Goal: Task Accomplishment & Management: Complete application form

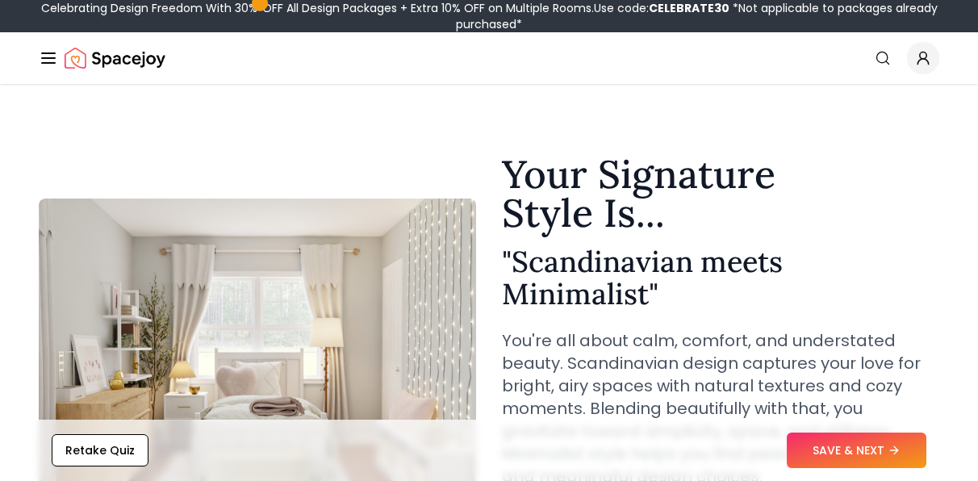
click at [700, 333] on p "You're all about calm, comfort, and understated beauty. Scandinavian design cap…" at bounding box center [720, 408] width 437 height 158
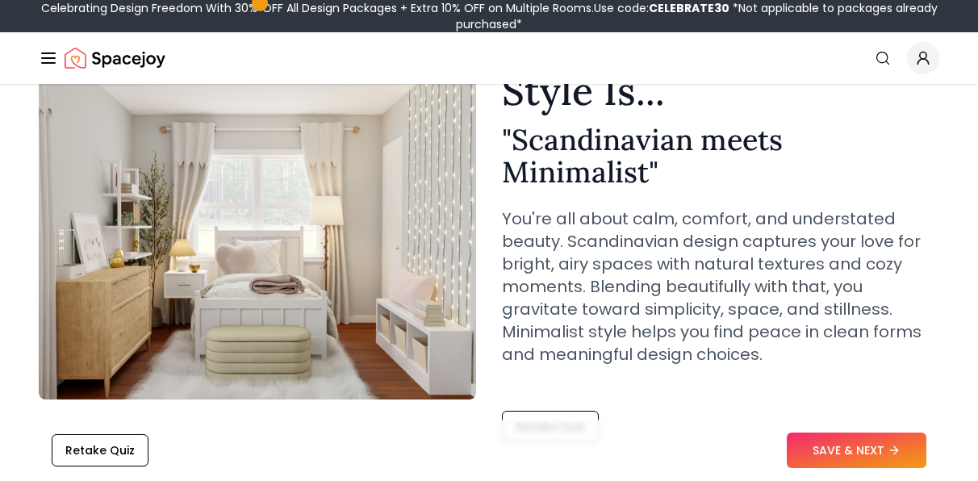
scroll to position [116, 0]
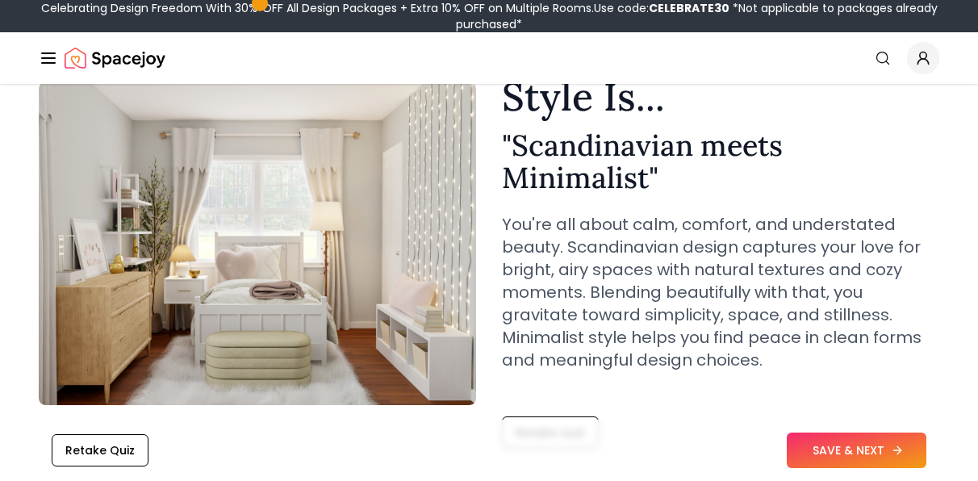
click at [835, 449] on button "SAVE & NEXT" at bounding box center [857, 451] width 140 height 36
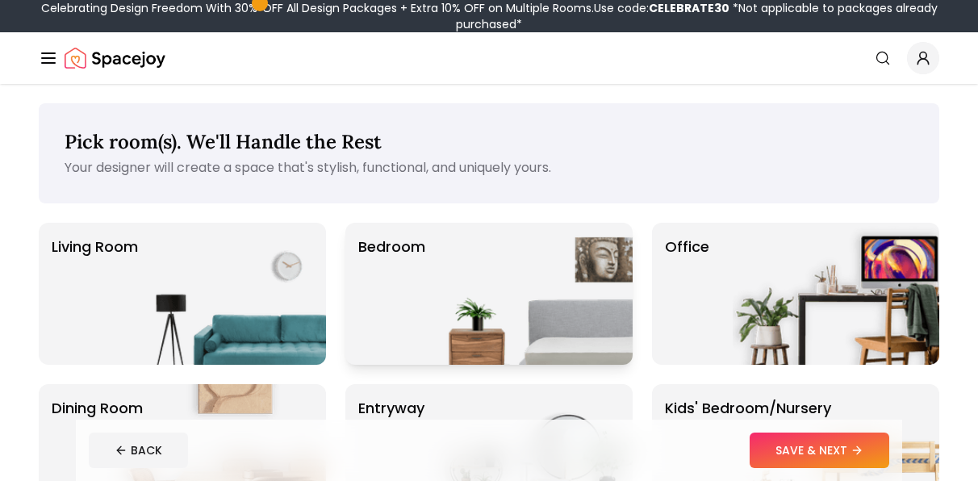
click at [567, 293] on img at bounding box center [529, 294] width 207 height 142
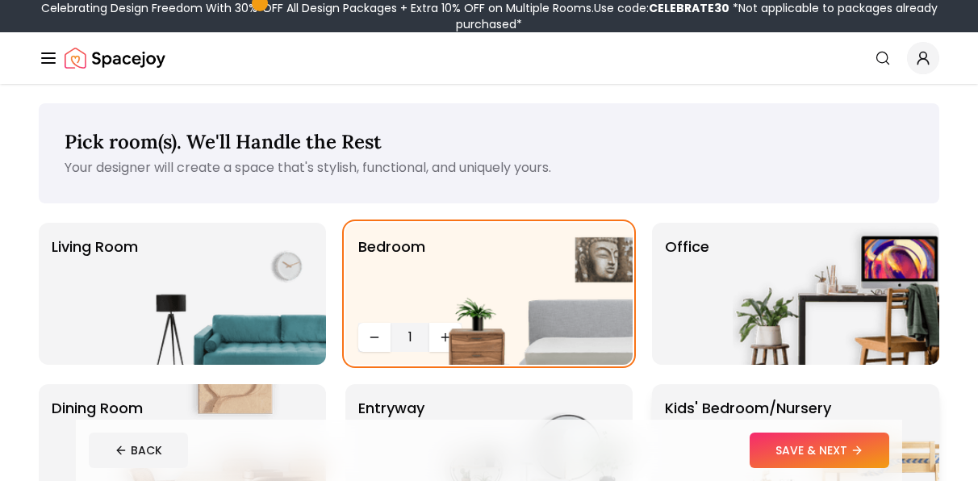
click at [840, 411] on img at bounding box center [836, 455] width 207 height 142
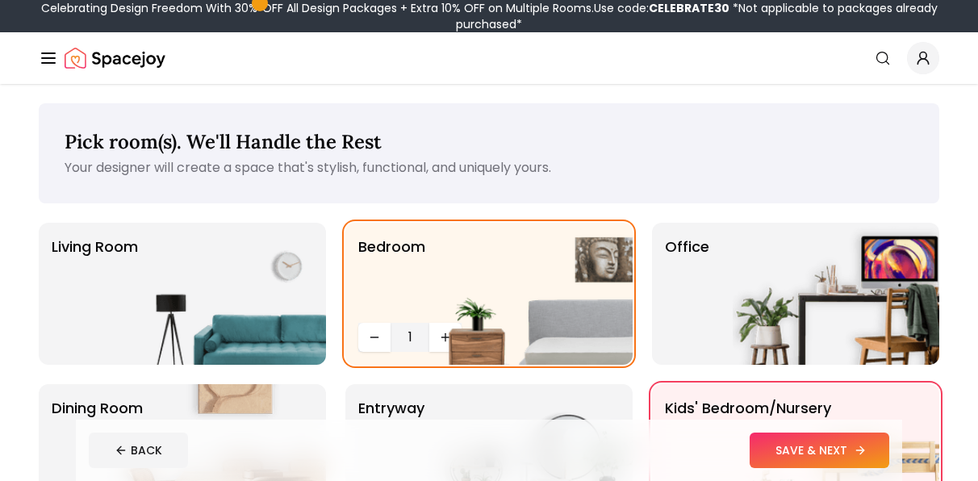
click at [817, 445] on button "SAVE & NEXT" at bounding box center [820, 451] width 140 height 36
